Goal: Transaction & Acquisition: Purchase product/service

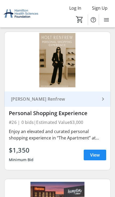
scroll to position [3857, 0]
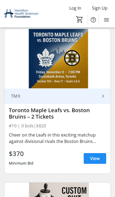
scroll to position [1430, 0]
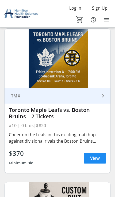
click at [98, 158] on span "View" at bounding box center [95, 158] width 10 height 6
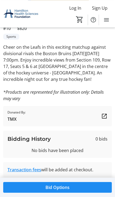
scroll to position [105, 0]
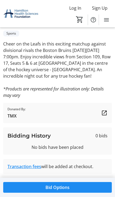
click at [59, 190] on span "Bid Options" at bounding box center [57, 187] width 24 height 6
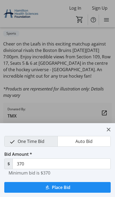
scroll to position [0, 0]
click at [109, 131] on mat-icon "close" at bounding box center [108, 129] width 6 height 6
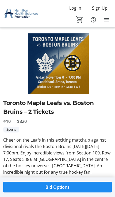
scroll to position [9, 0]
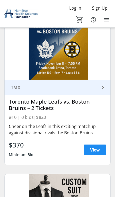
scroll to position [1442, 0]
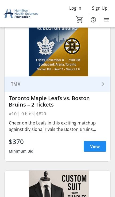
click at [98, 147] on span "View" at bounding box center [95, 146] width 10 height 6
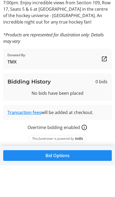
scroll to position [128, 0]
